Goal: Find specific page/section: Find specific page/section

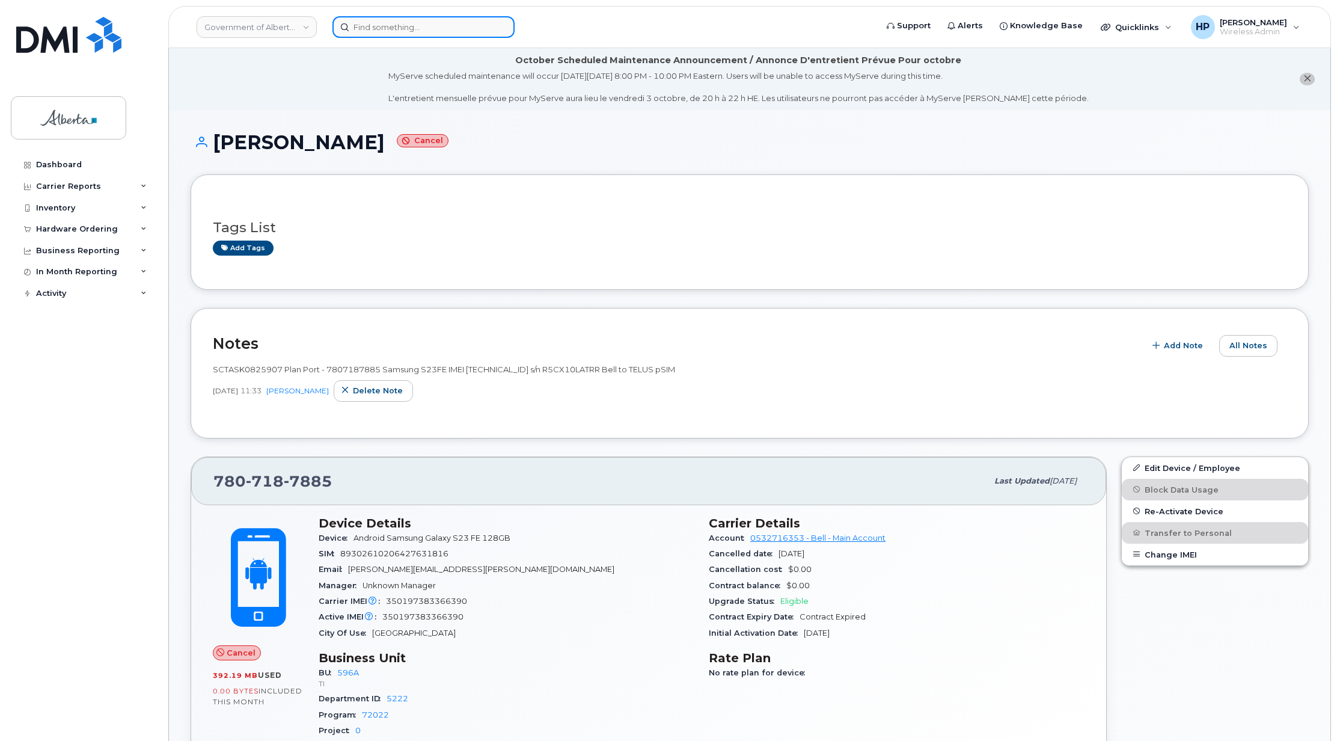
click at [422, 26] on input at bounding box center [423, 27] width 182 height 22
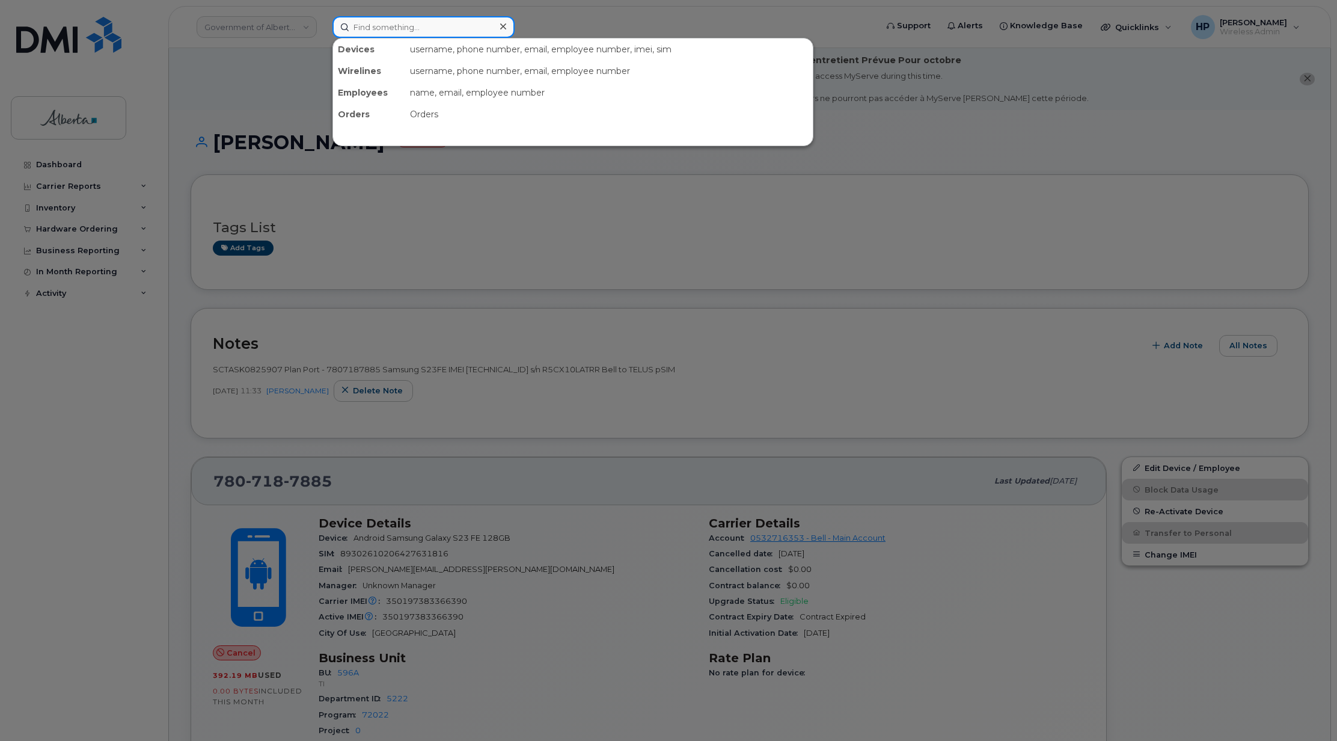
paste input "5875451865"
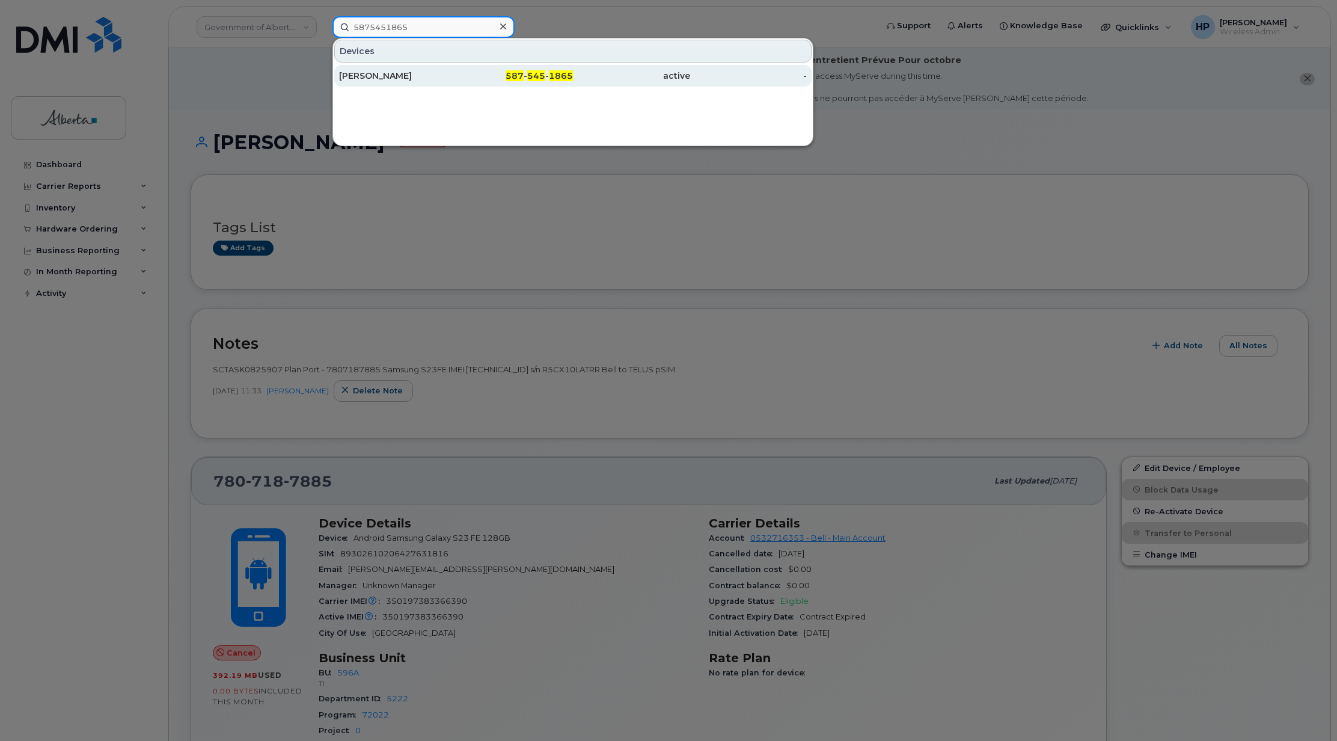
type input "5875451865"
click at [385, 80] on div "Alyssa Hartwell" at bounding box center [397, 76] width 117 height 12
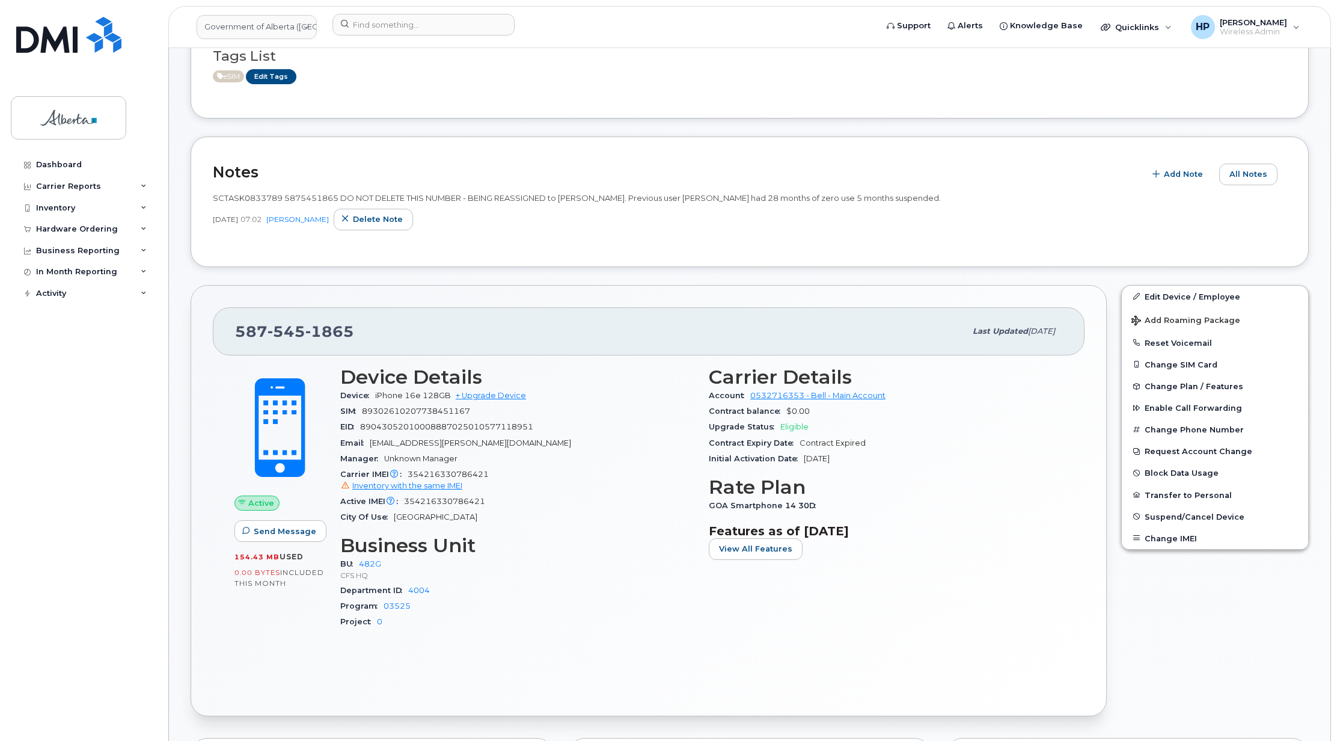
scroll to position [142, 0]
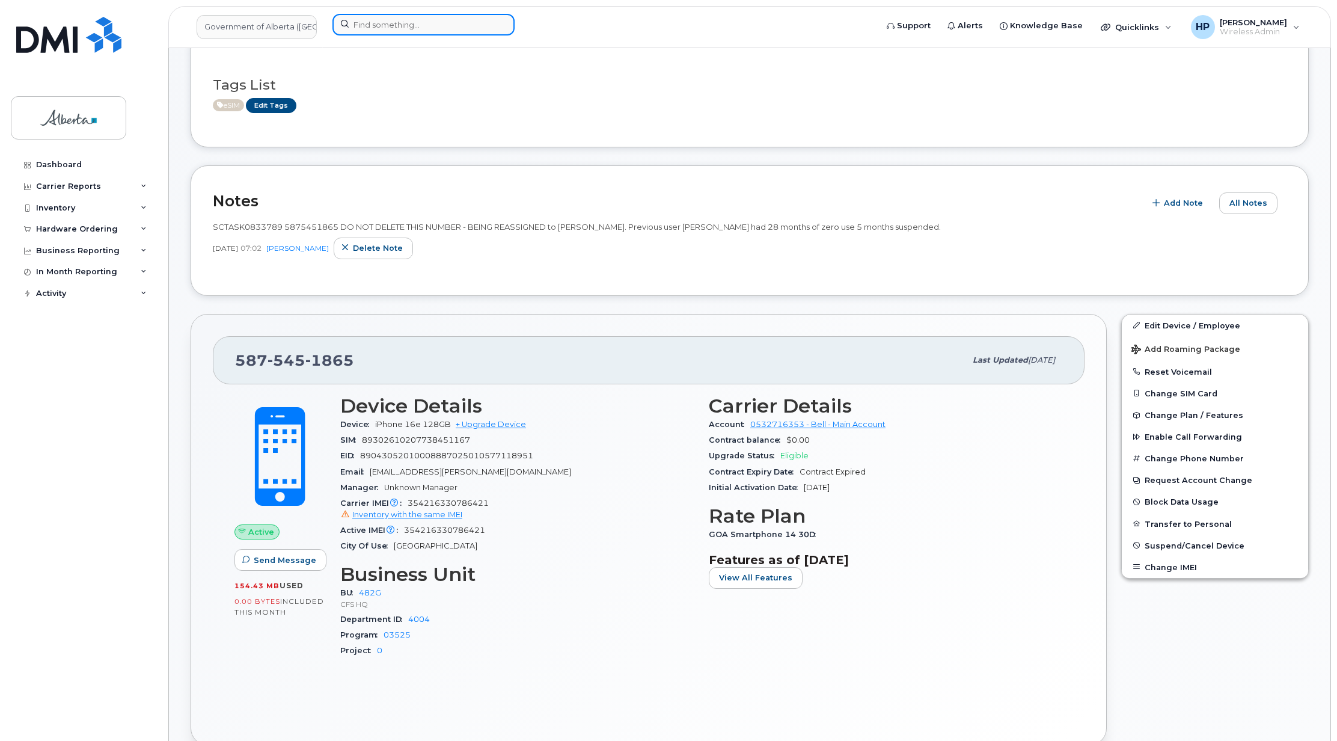
click at [378, 25] on input at bounding box center [423, 25] width 182 height 22
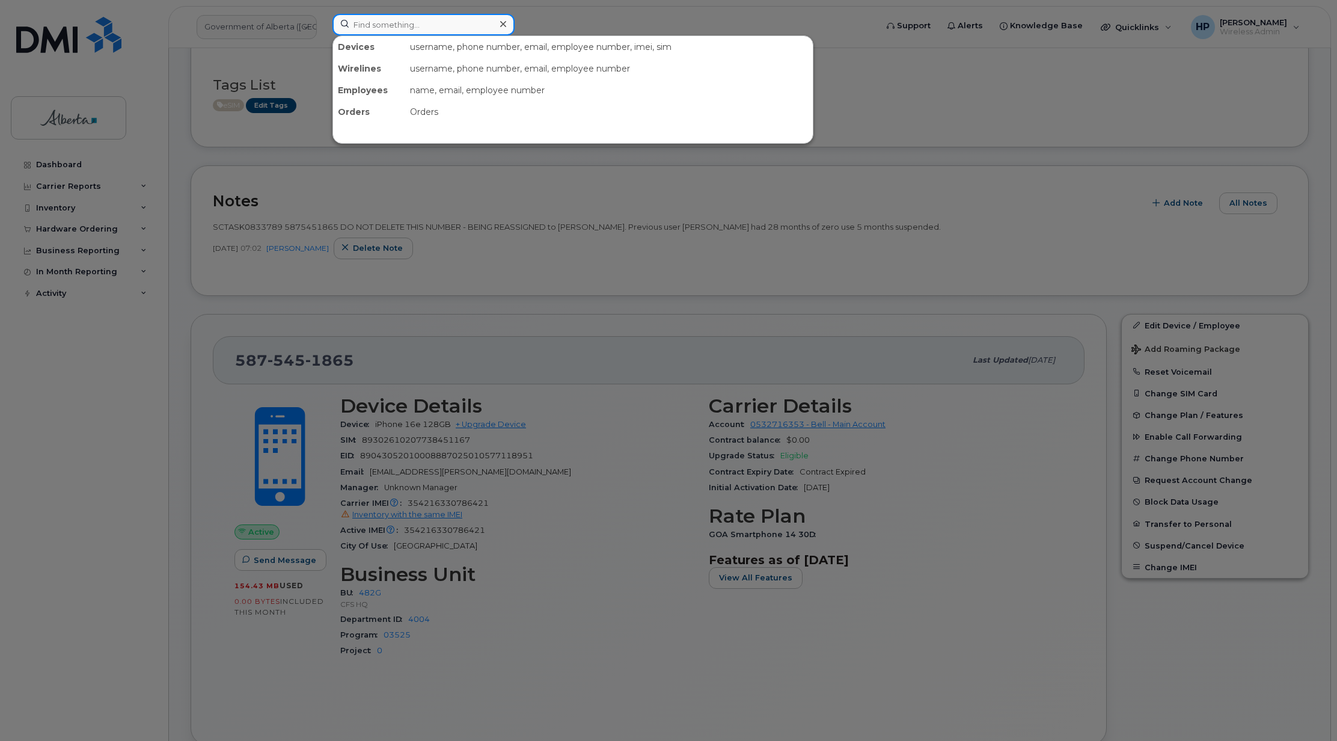
paste input "7807187885"
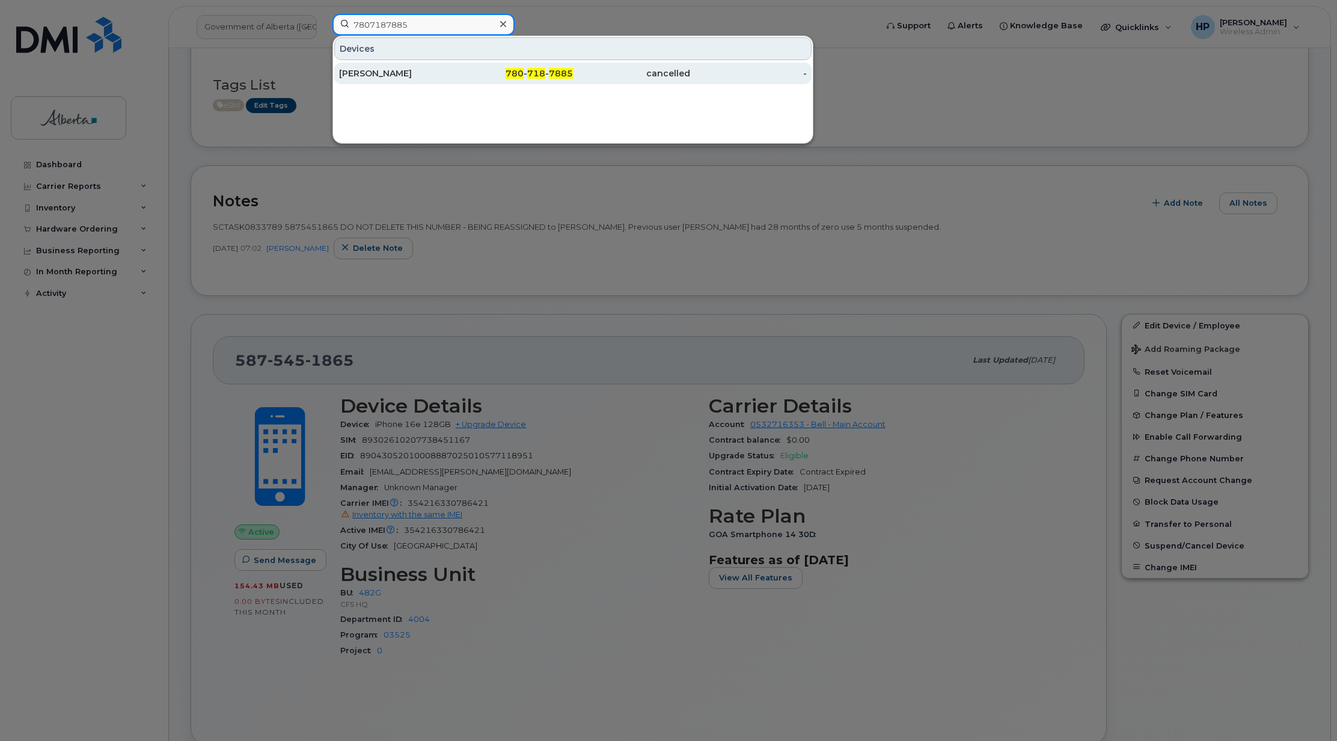
type input "7807187885"
click at [378, 68] on div "[PERSON_NAME]" at bounding box center [397, 74] width 117 height 22
